Goal: Find contact information: Find contact information

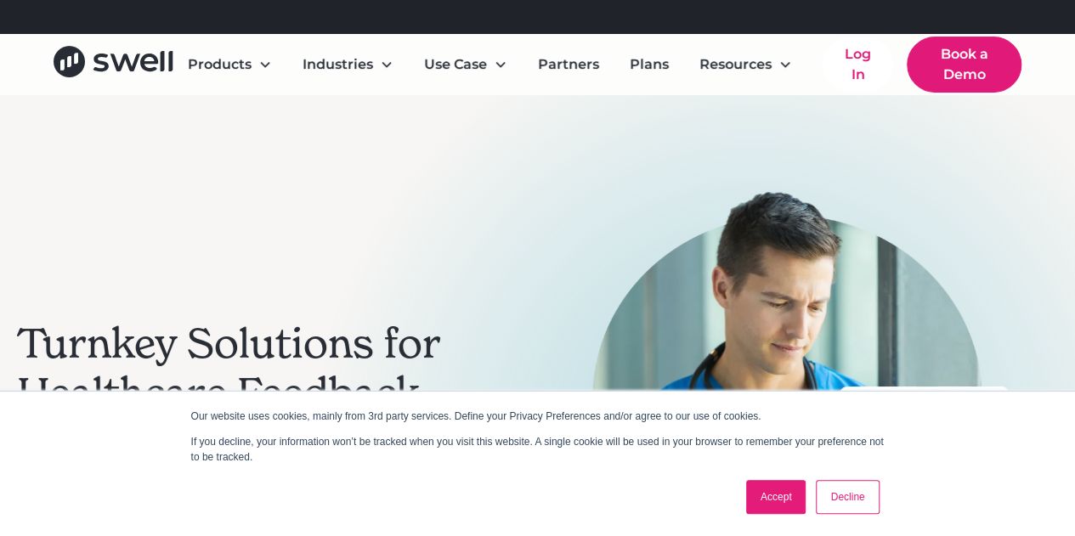
click at [790, 487] on link "Accept" at bounding box center [776, 497] width 60 height 34
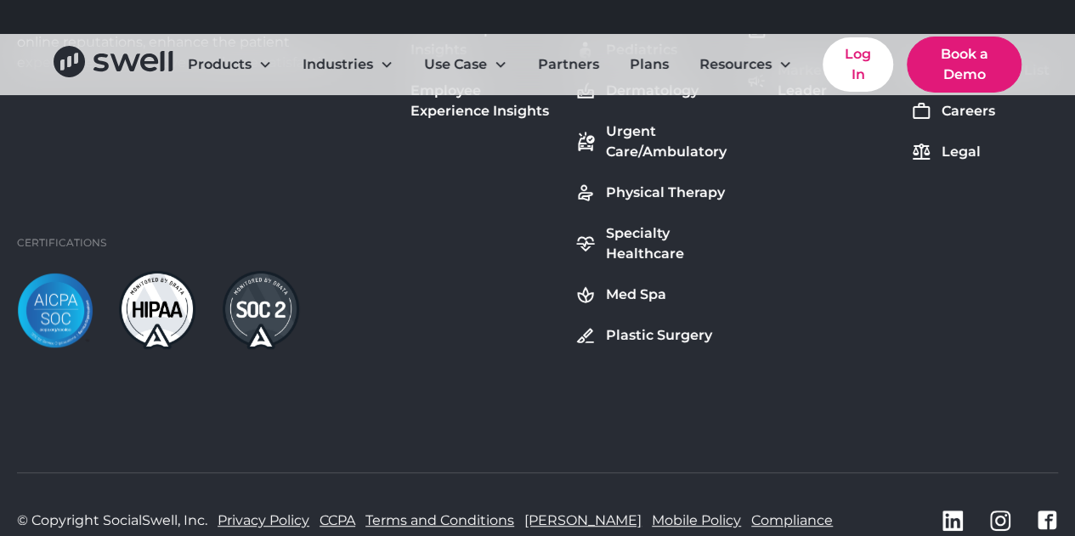
scroll to position [6457, 0]
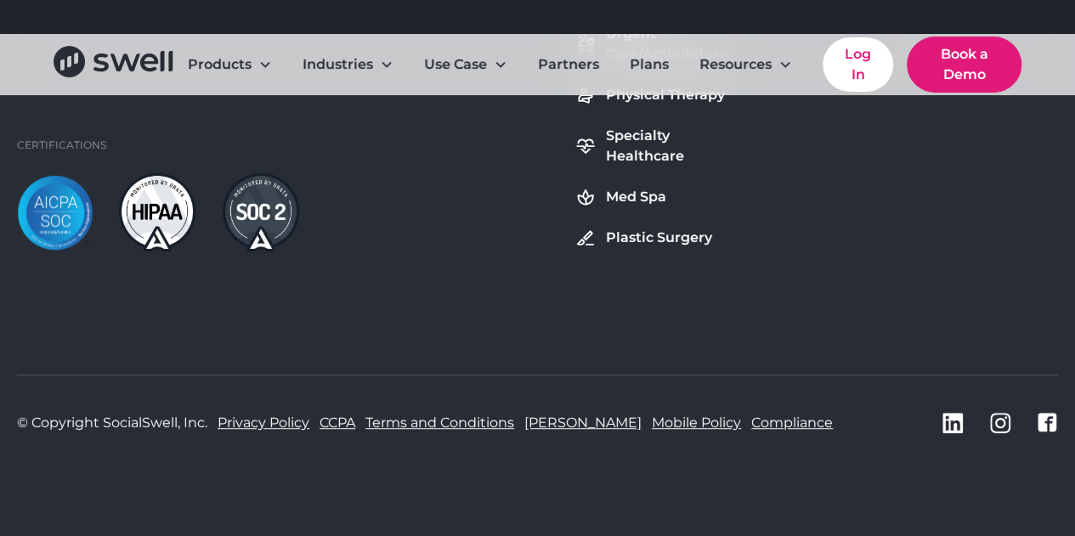
click at [267, 420] on link "Privacy Policy" at bounding box center [264, 423] width 92 height 20
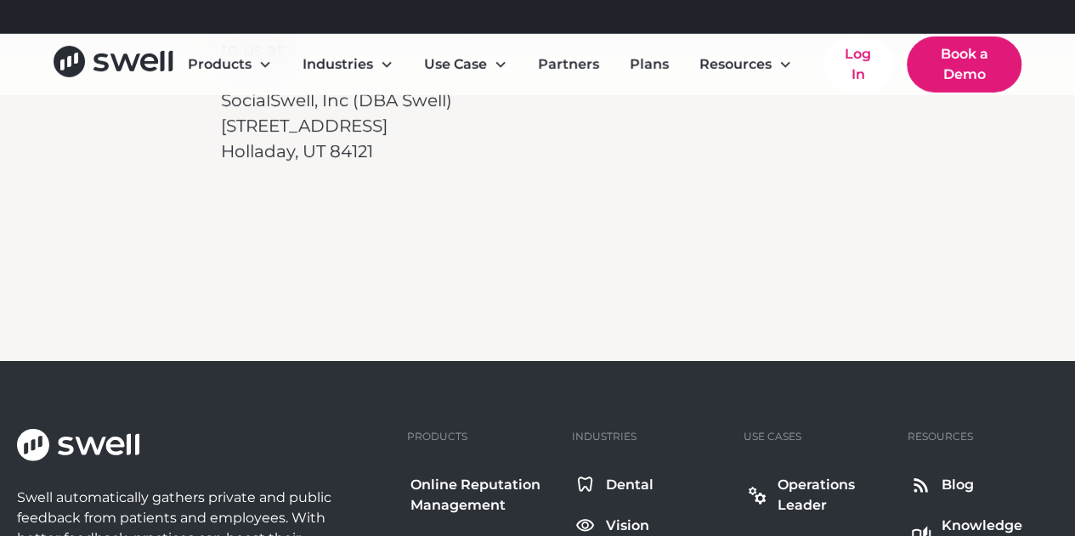
scroll to position [12070, 0]
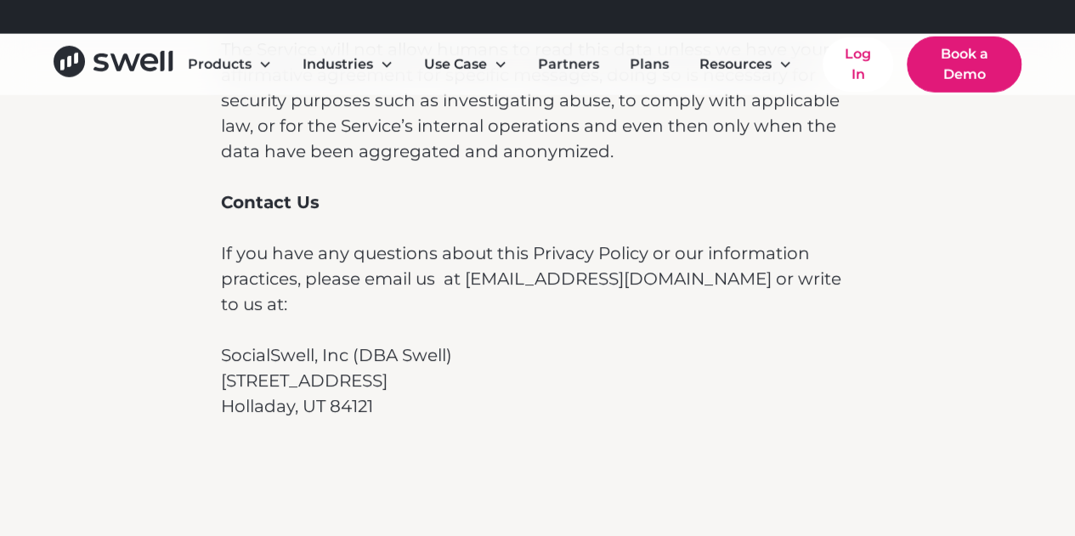
click at [415, 343] on p "SocialSwell, Inc (DBA Swell)" at bounding box center [537, 355] width 633 height 25
copy p "Swell"
click at [141, 59] on icon "home" at bounding box center [114, 61] width 120 height 31
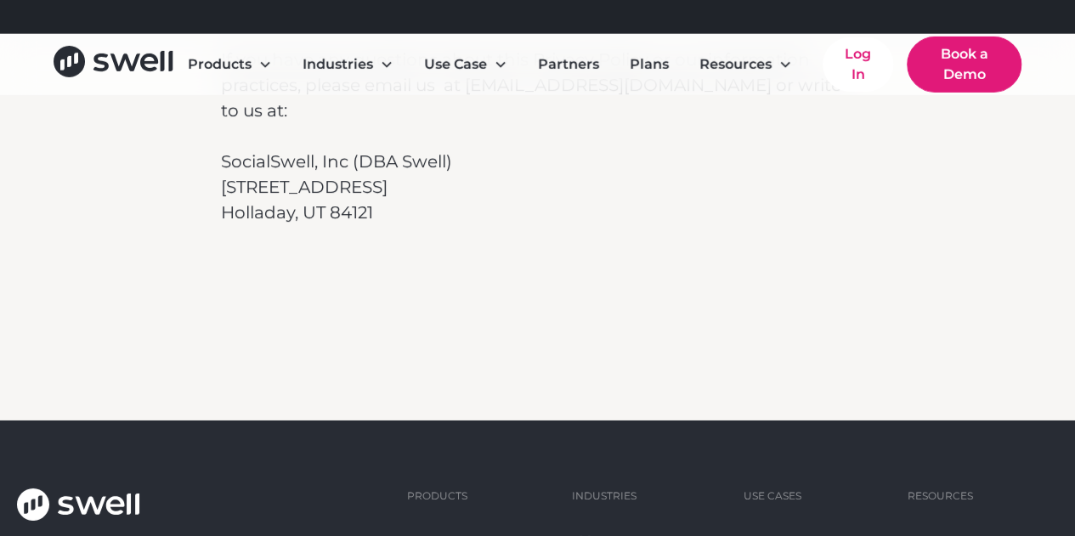
click at [320, 174] on p "[STREET_ADDRESS]" at bounding box center [537, 186] width 633 height 25
copy p "[STREET_ADDRESS]"
click at [343, 200] on p "Holladay, UT 84121" at bounding box center [537, 212] width 633 height 25
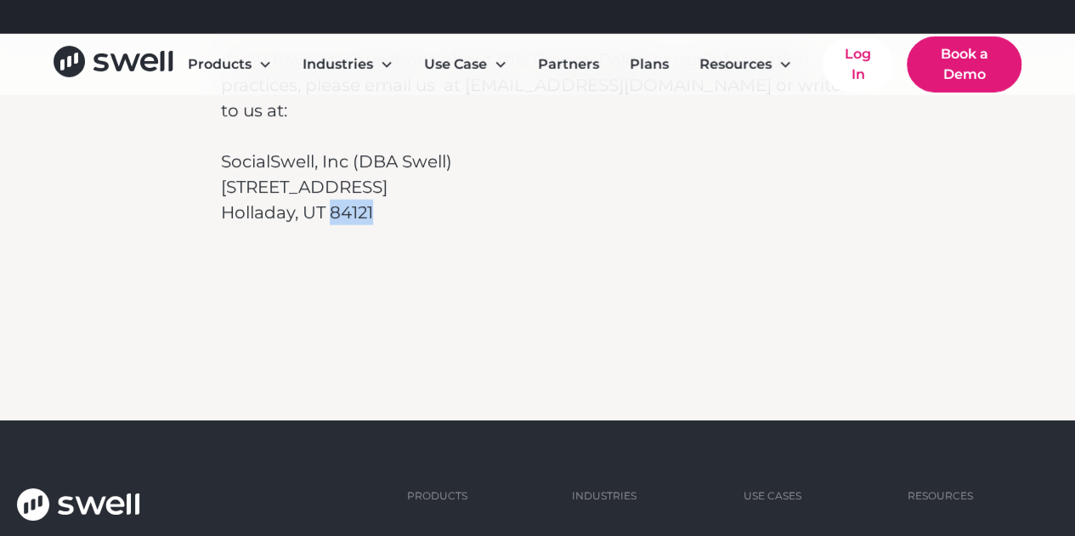
click at [343, 200] on p "Holladay, UT 84121" at bounding box center [537, 212] width 633 height 25
copy p "84121"
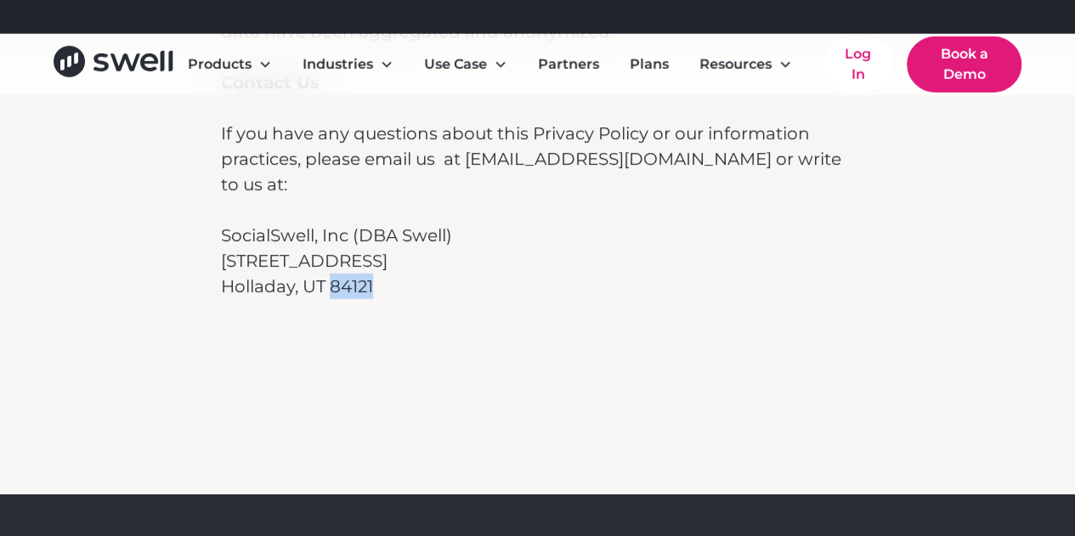
scroll to position [12074, 0]
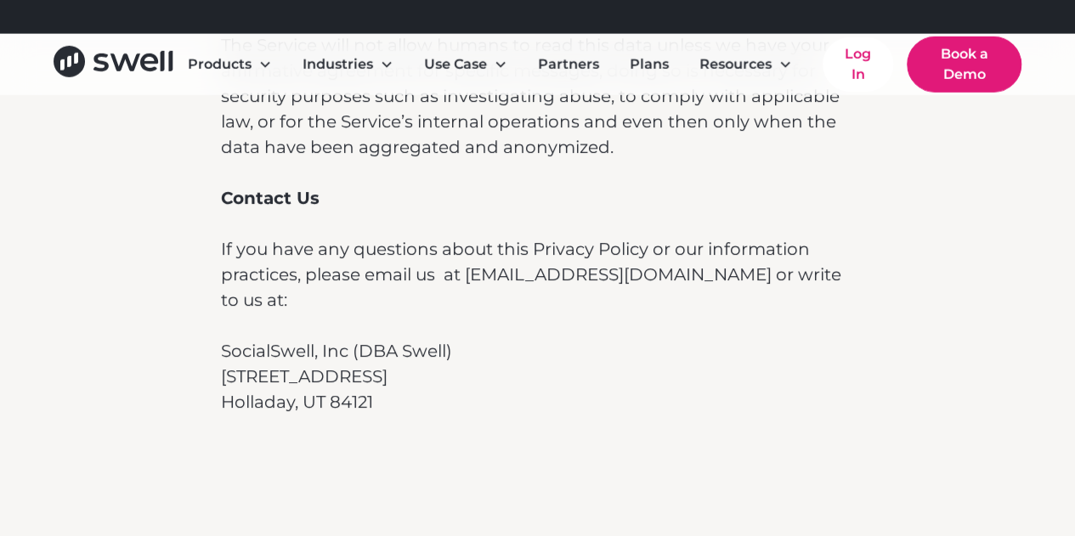
click at [414, 338] on p "SocialSwell, Inc (DBA Swell)" at bounding box center [537, 350] width 633 height 25
copy p "Swell"
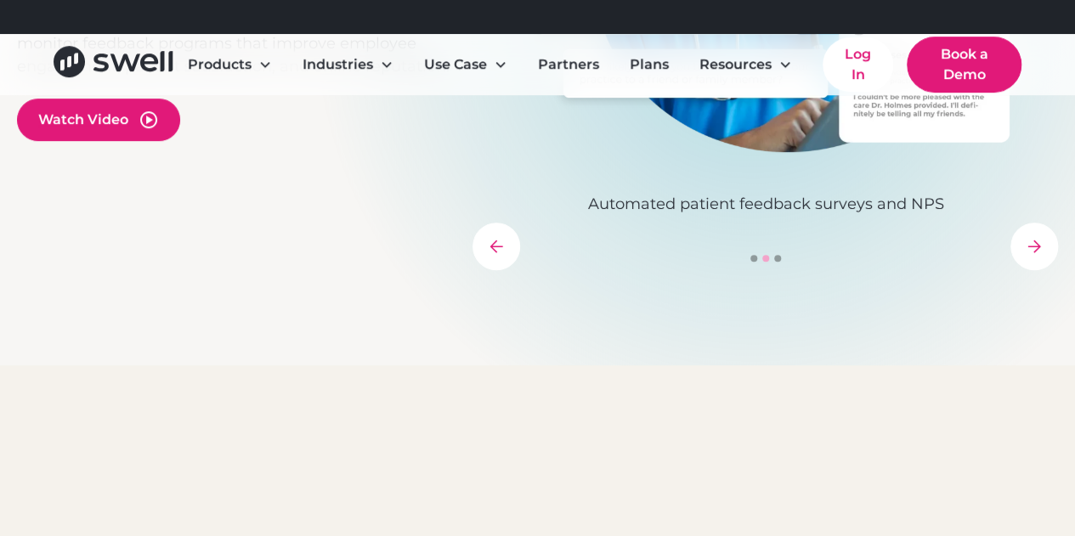
scroll to position [680, 0]
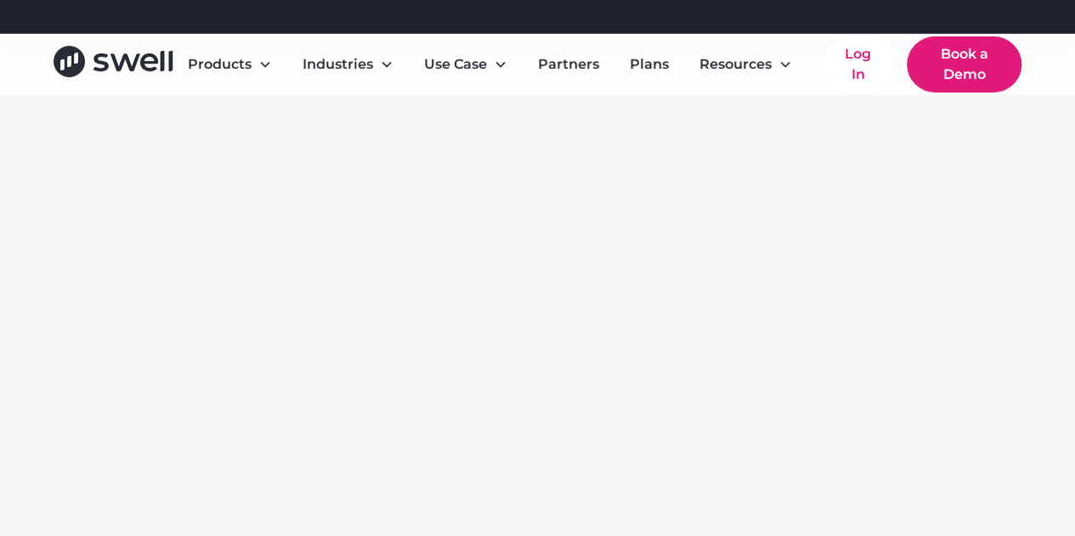
scroll to position [6457, 0]
